Goal: Find specific page/section: Find specific page/section

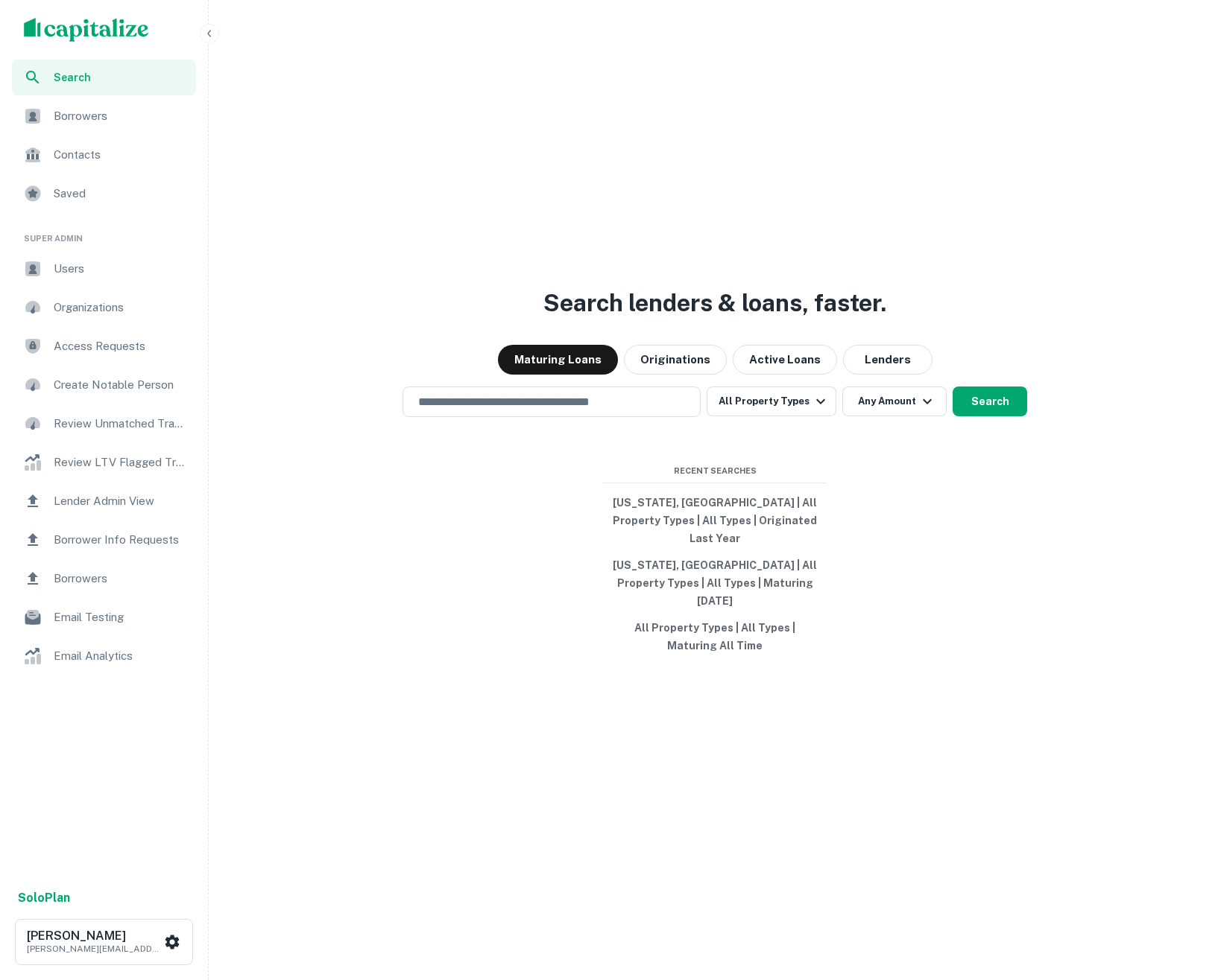
click at [78, 266] on span "Users" at bounding box center [120, 269] width 134 height 18
